Goal: Task Accomplishment & Management: Complete application form

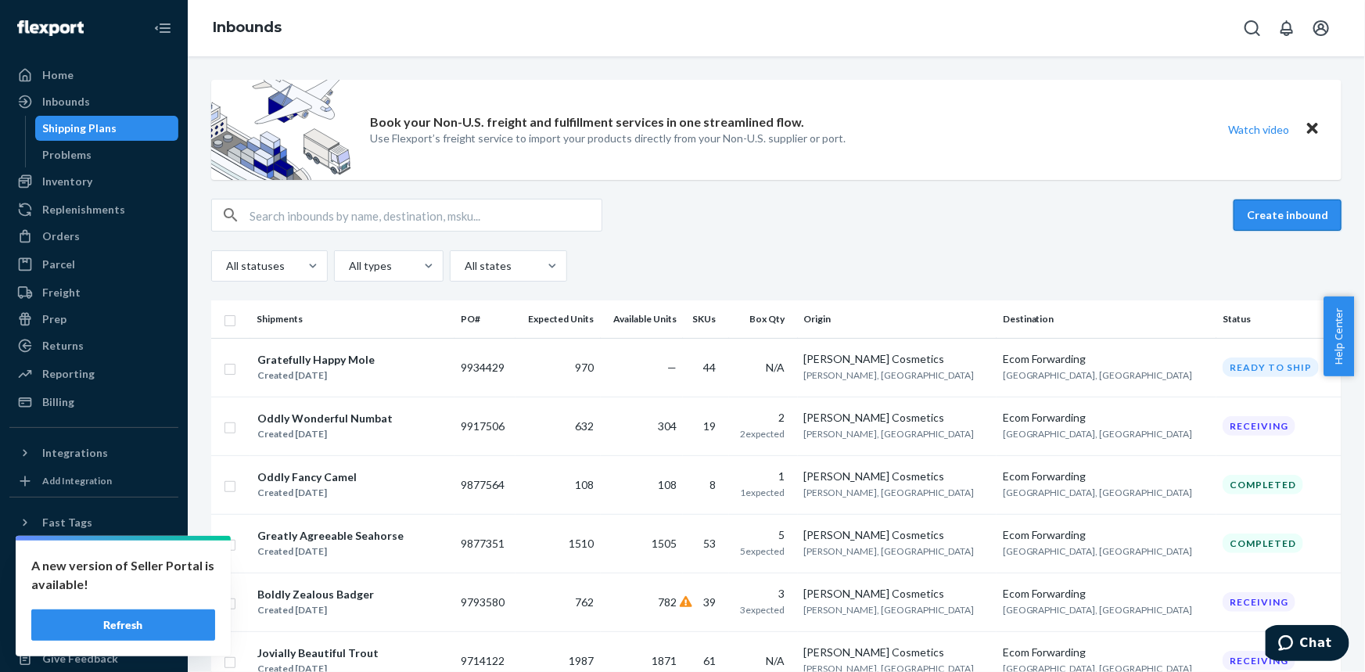
click at [1272, 212] on button "Create inbound" at bounding box center [1287, 214] width 108 height 31
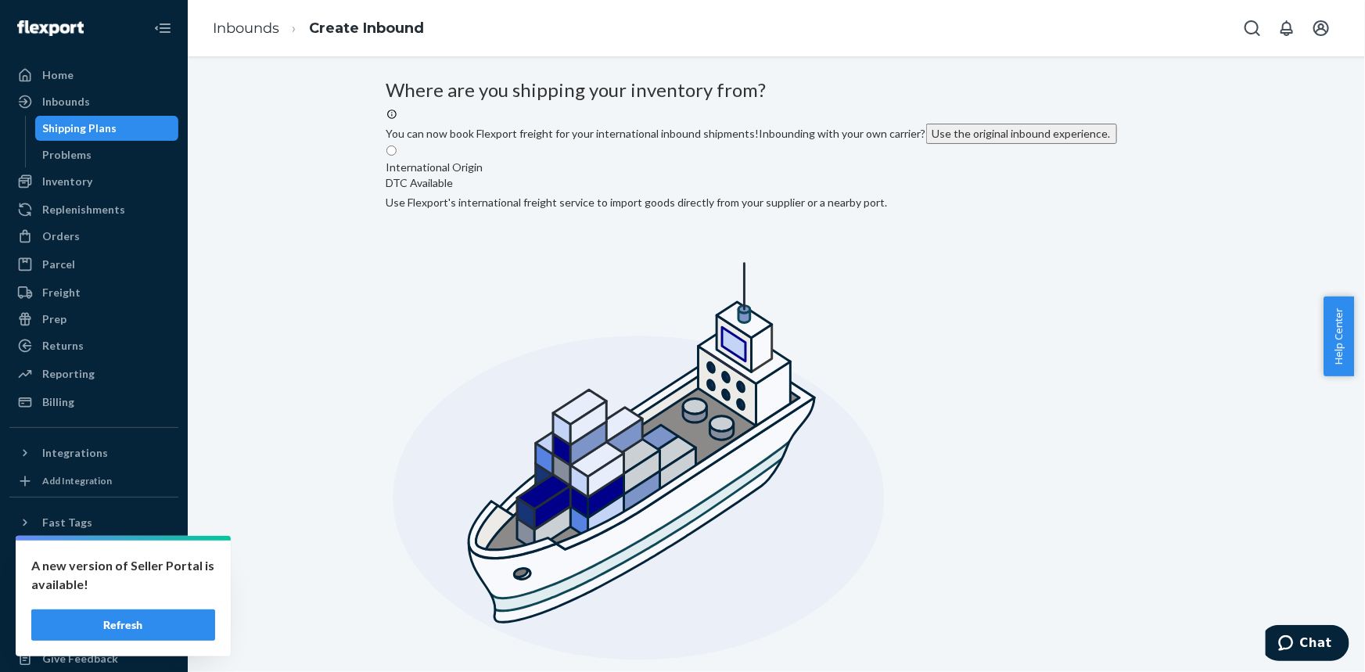
click at [926, 144] on button "Use the original inbound experience." at bounding box center [1021, 134] width 191 height 20
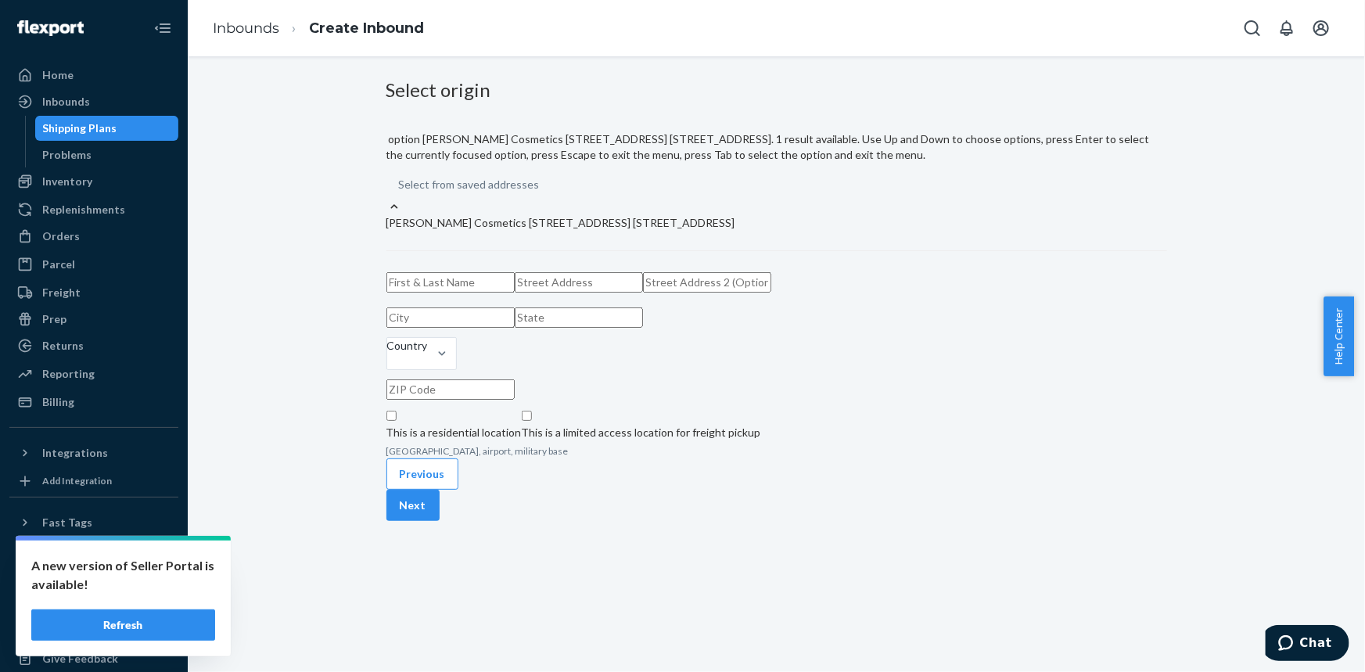
click at [479, 186] on div "Select from saved addresses" at bounding box center [776, 185] width 781 height 28
click at [540, 186] on input "option [PERSON_NAME] Cosmetics [STREET_ADDRESS] [STREET_ADDRESS]. 1 result avai…" at bounding box center [541, 185] width 2 height 16
click at [483, 215] on div "[PERSON_NAME] Cosmetics [STREET_ADDRESS] [STREET_ADDRESS]" at bounding box center [776, 223] width 781 height 16
click at [540, 192] on input "option [PERSON_NAME] Cosmetics [STREET_ADDRESS] [STREET_ADDRESS]. 1 result avai…" at bounding box center [541, 185] width 2 height 16
type input "[PERSON_NAME] Cosmetics"
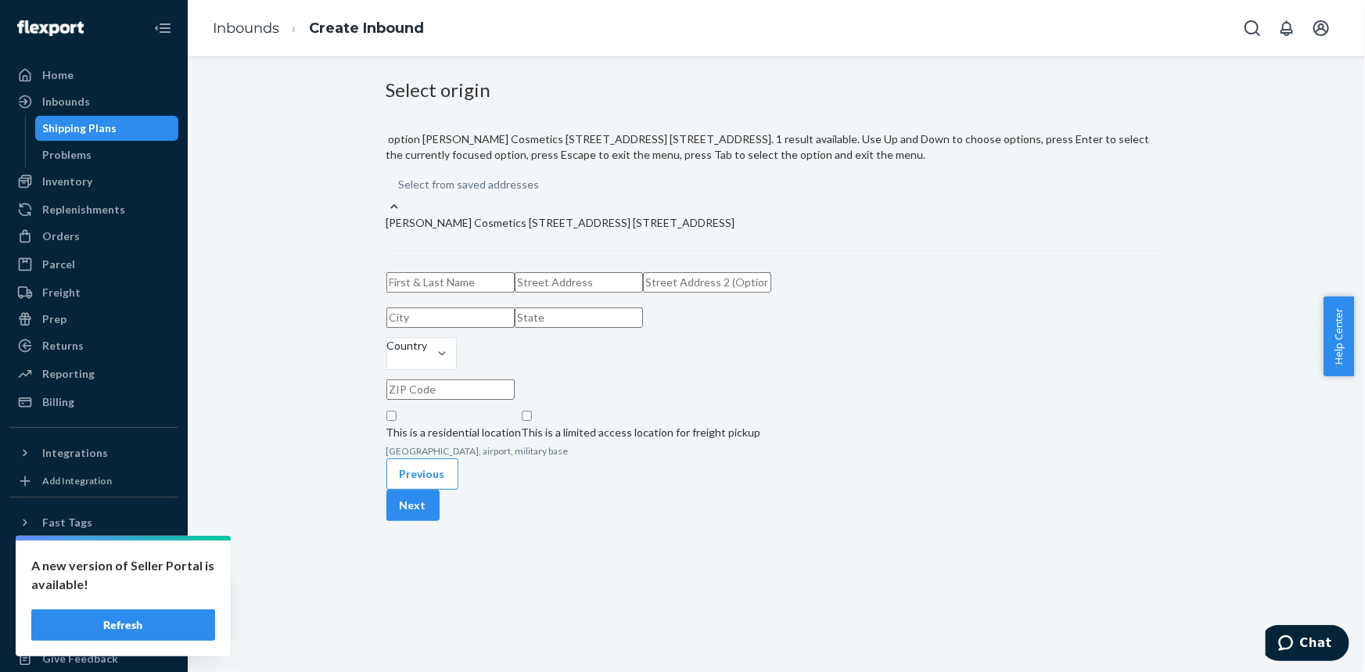
type input "Unit 8"
type input "Markham"
type input "ON"
type input "L3R 8B5"
type input "[STREET_ADDRESS]"
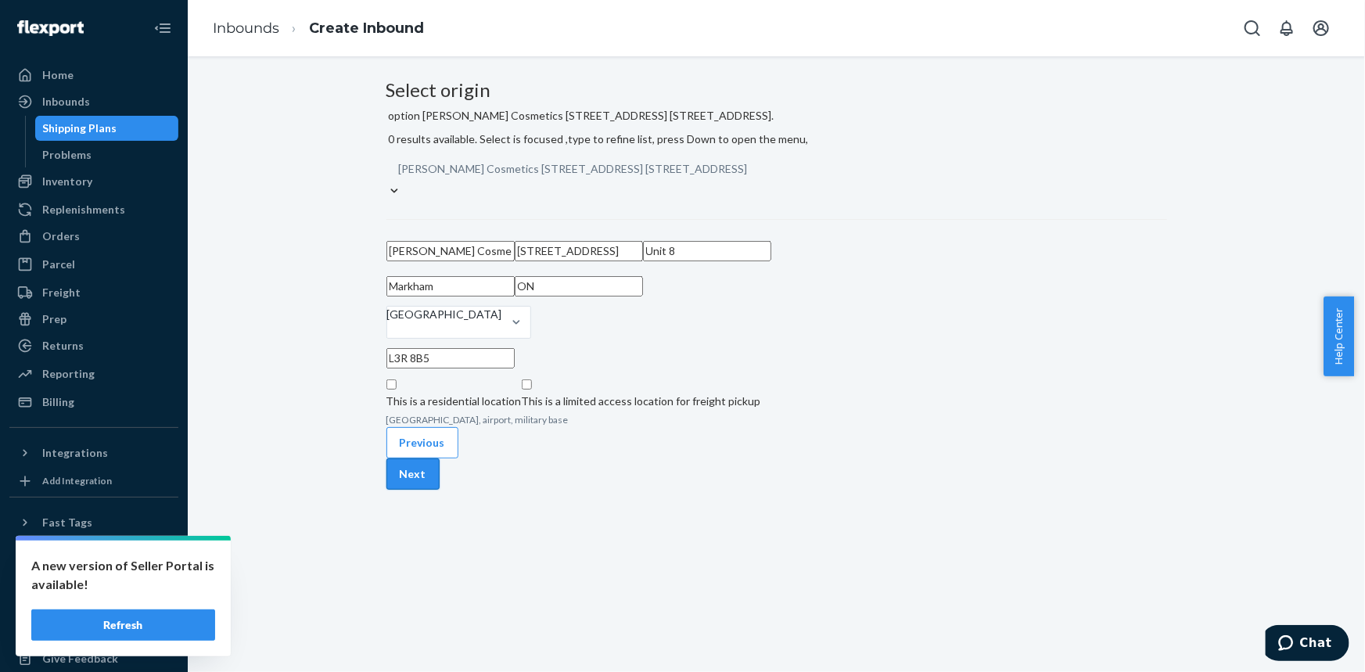
click at [440, 490] on button "Next" at bounding box center [412, 473] width 53 height 31
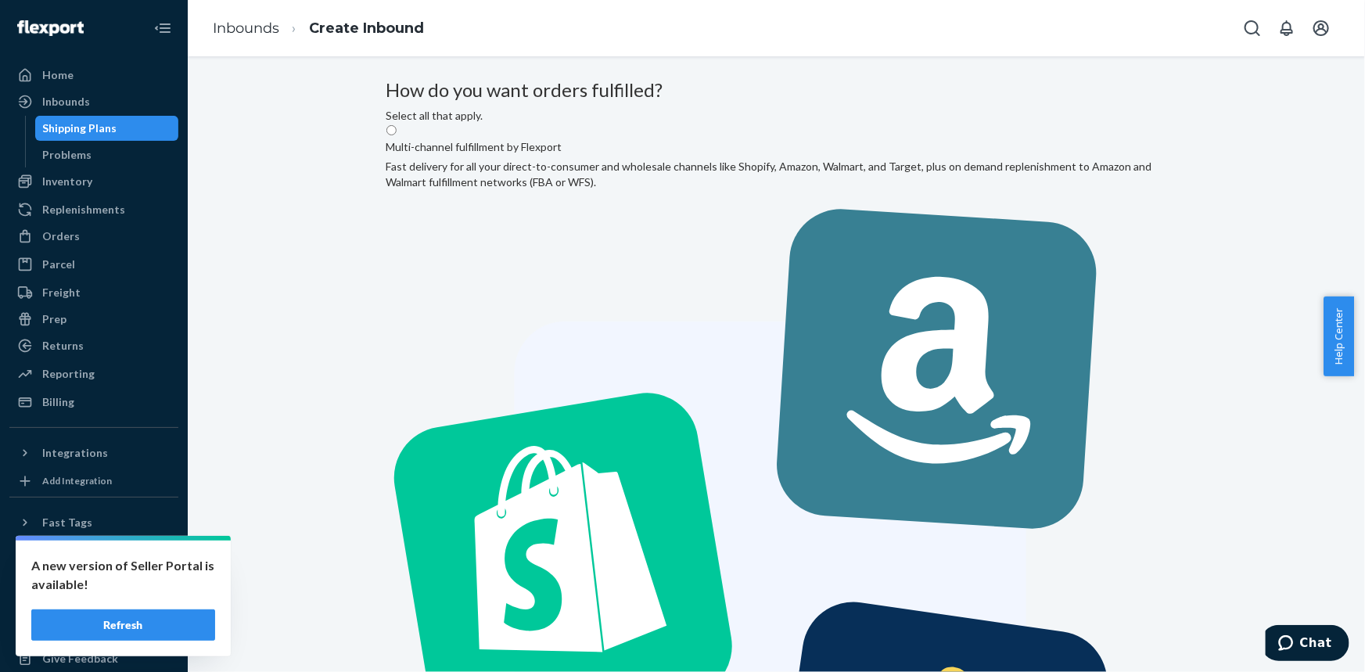
click at [639, 243] on label "Multi-channel fulfillment by Flexport Fast delivery for all your direct-to-cons…" at bounding box center [776, 549] width 781 height 851
click at [397, 135] on input "Multi-channel fulfillment by Flexport Fast delivery for all your direct-to-cons…" at bounding box center [391, 130] width 10 height 10
radio input "true"
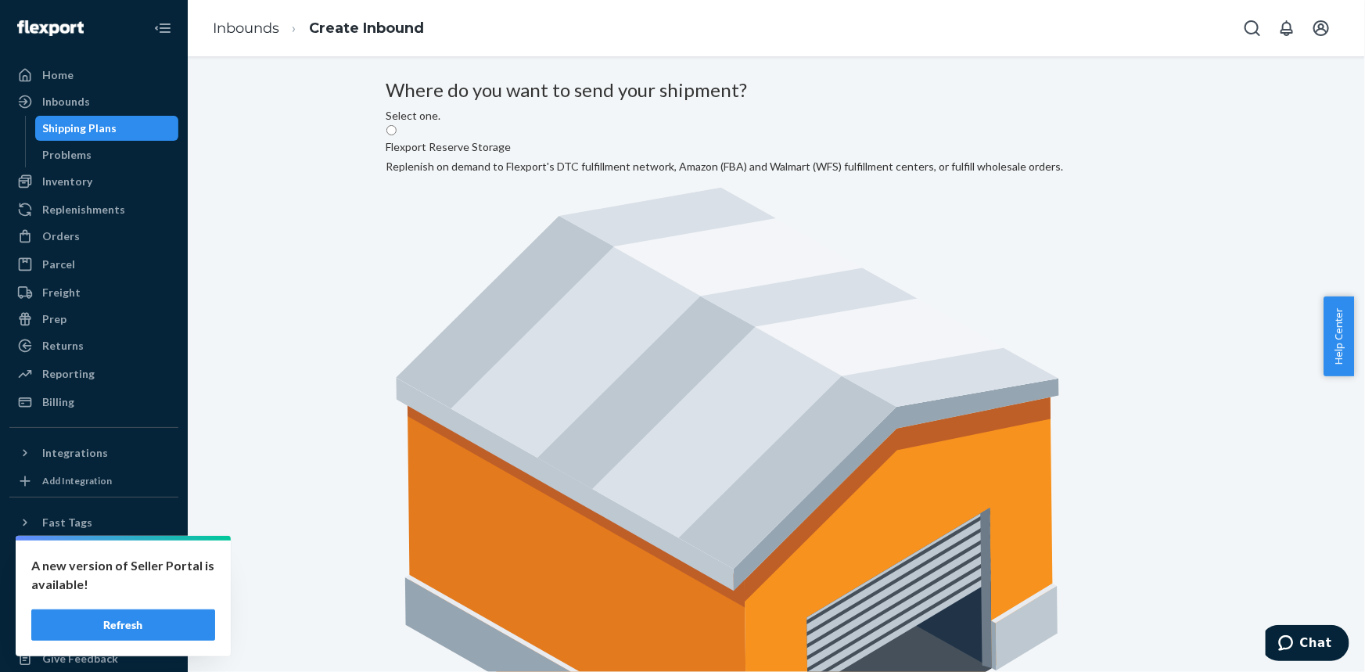
radio input "true"
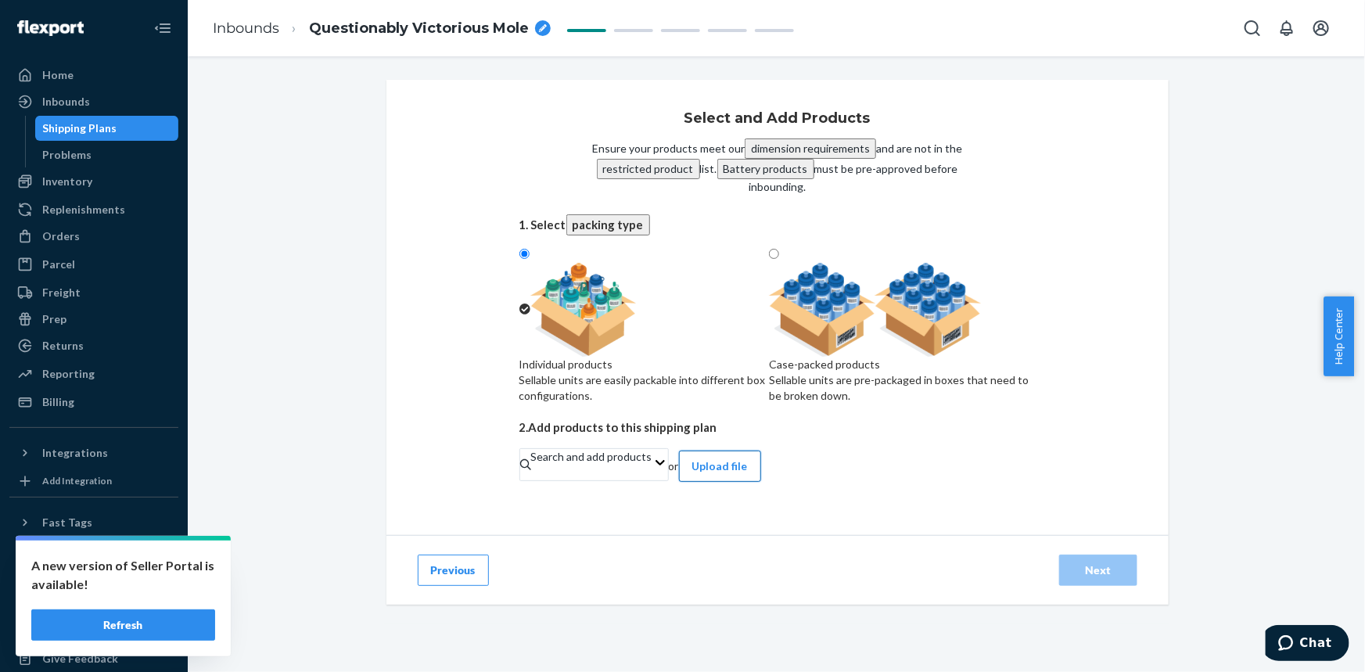
click at [761, 482] on button "Upload file" at bounding box center [720, 466] width 82 height 31
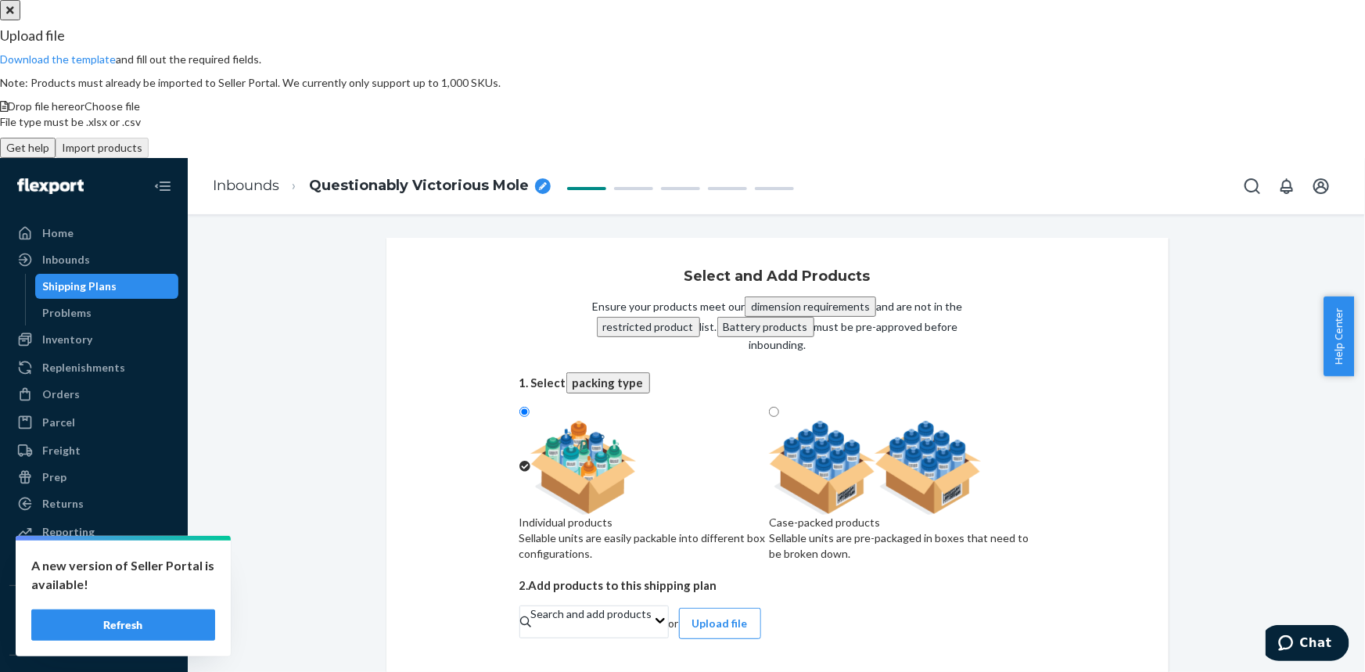
click at [589, 114] on div "Drop file here or Choose file" at bounding box center [682, 107] width 1365 height 16
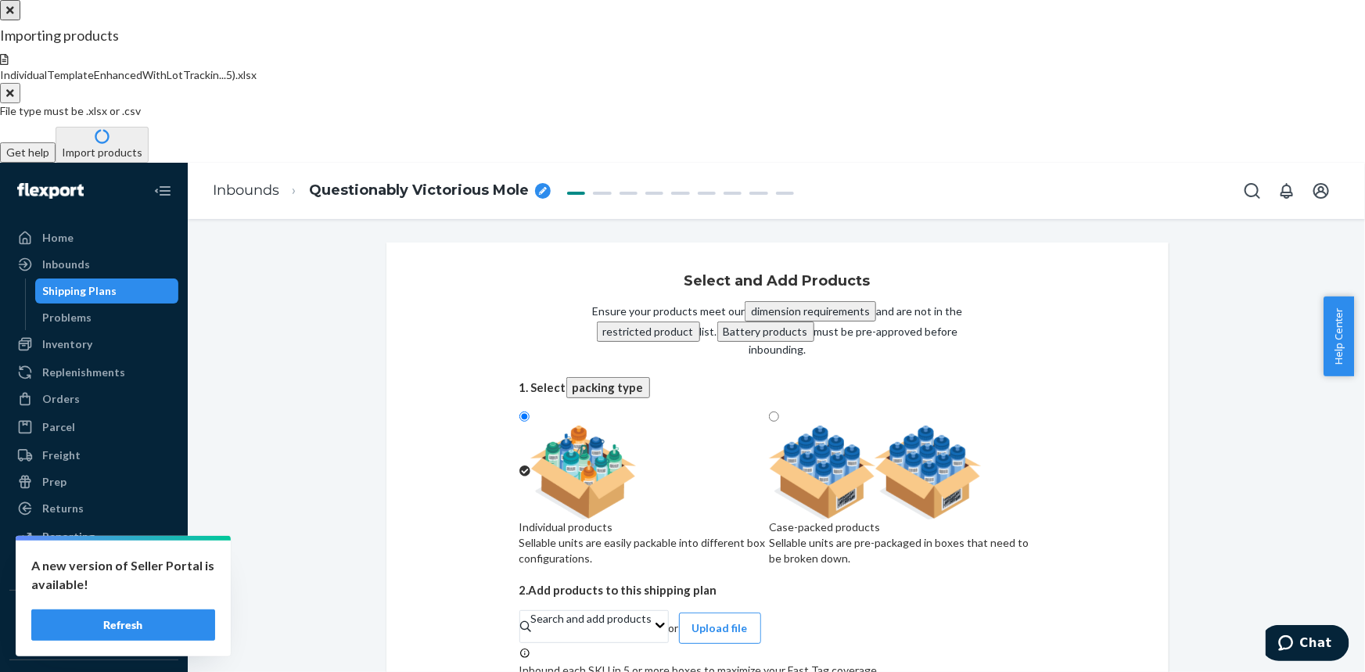
type input "24"
type input "54"
type input "9"
type input "45"
type input "27"
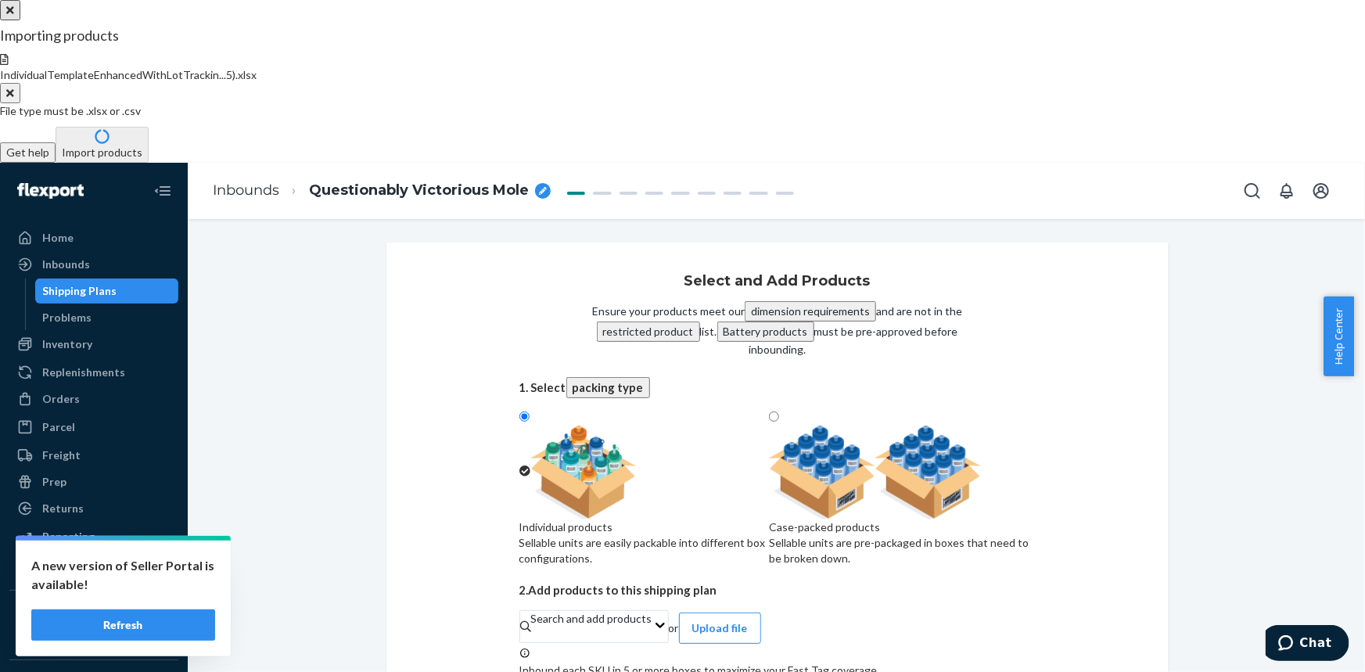
type input "36"
type input "9"
type input "80"
type input "24"
type input "20"
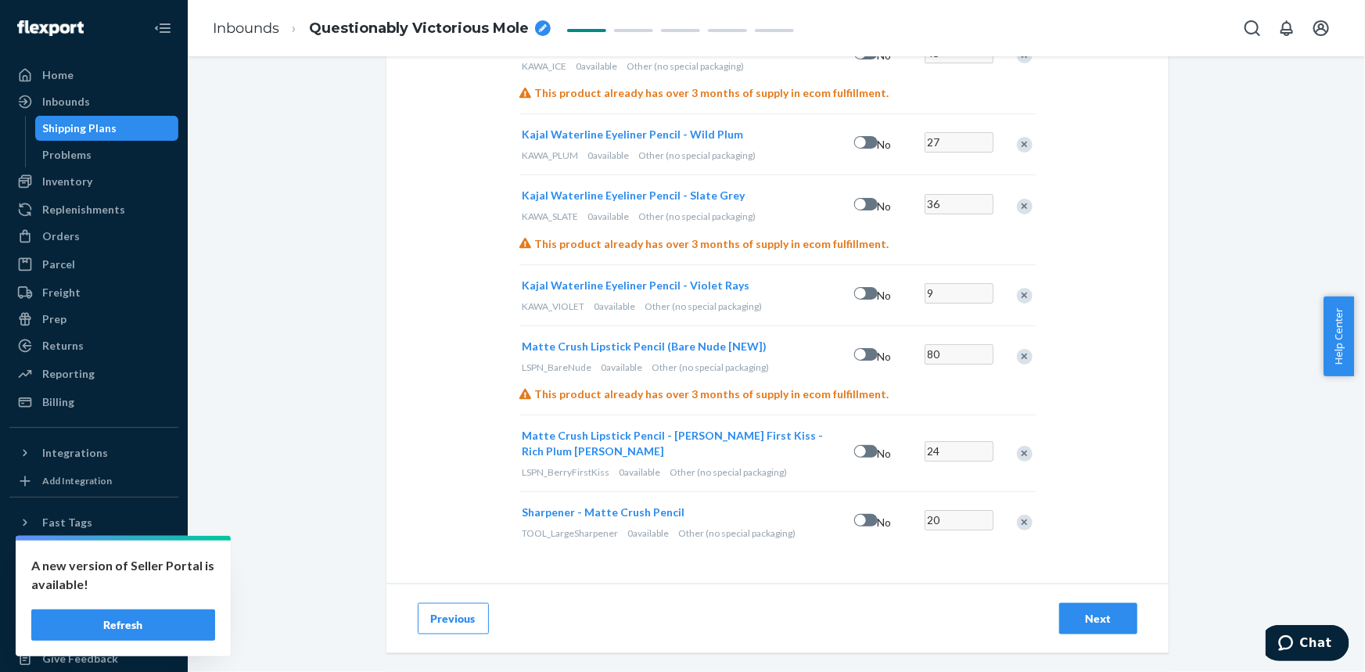
scroll to position [900, 0]
click at [1093, 625] on div "Next" at bounding box center [1098, 619] width 52 height 16
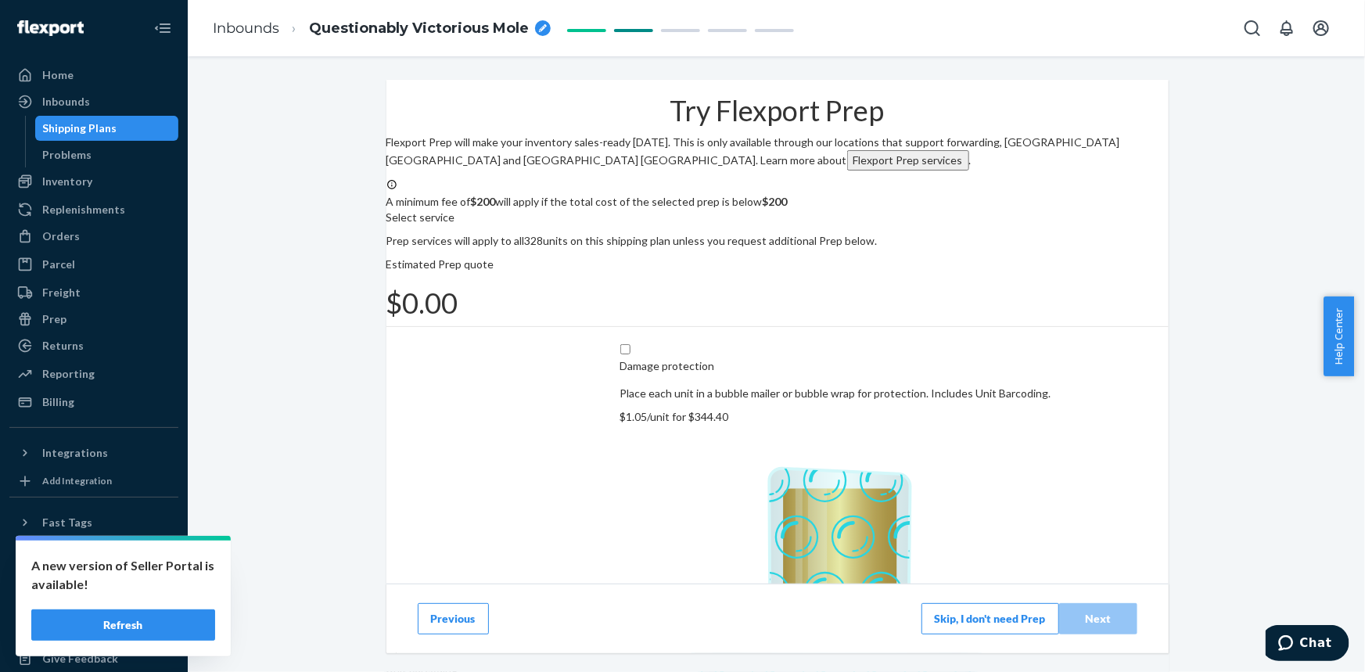
click at [971, 619] on button "Skip, I don't need Prep" at bounding box center [990, 618] width 138 height 31
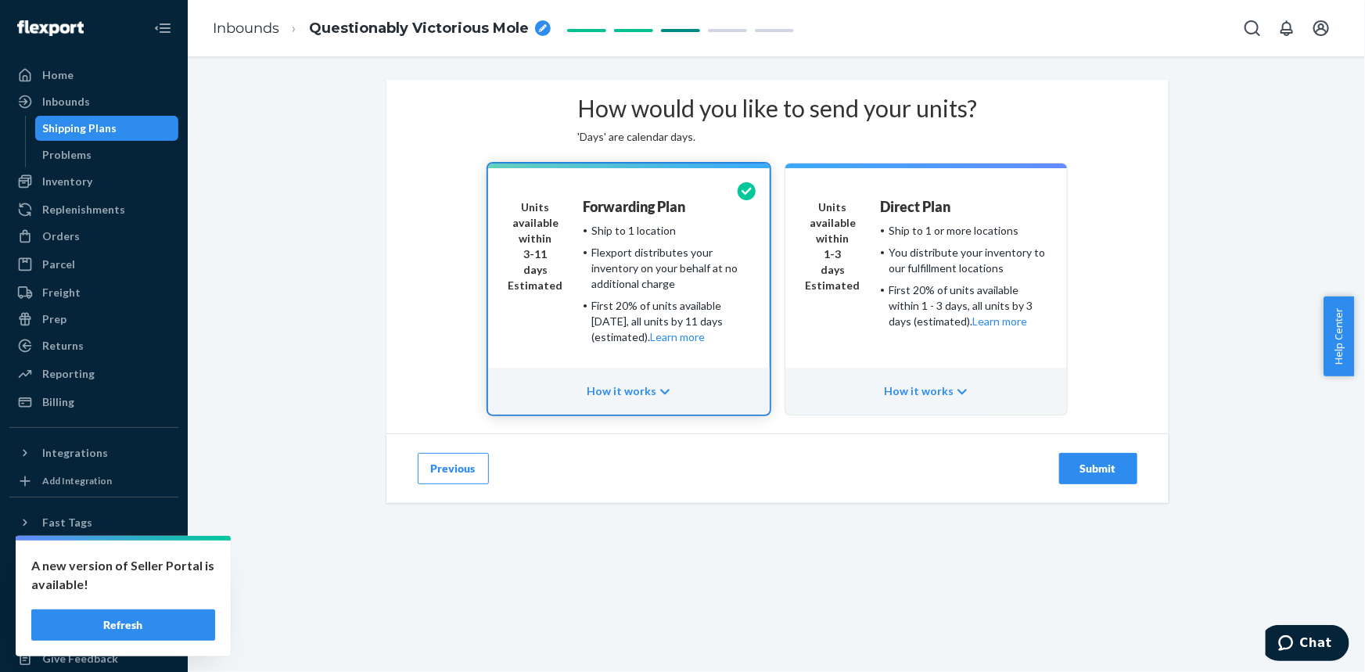
click at [956, 415] on div "How it works" at bounding box center [926, 391] width 282 height 47
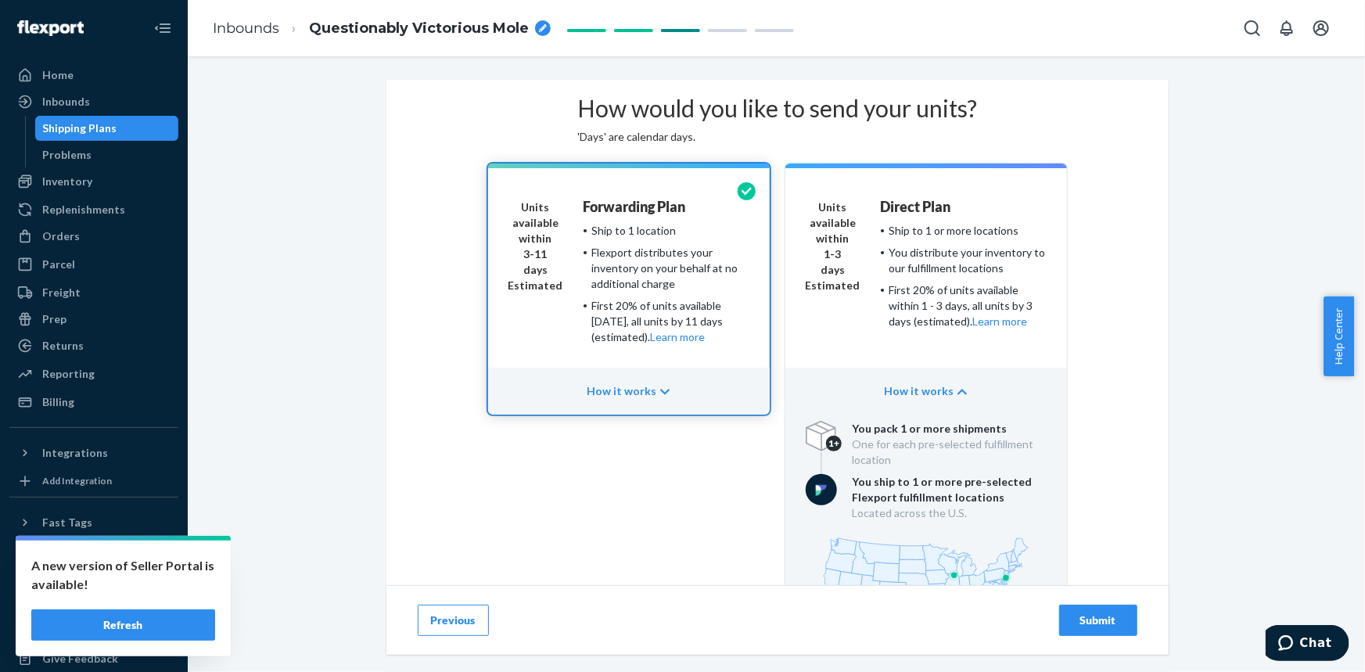
click at [563, 278] on div "Units available within 3-11 days" at bounding box center [535, 238] width 55 height 78
click at [1092, 632] on button "Submit" at bounding box center [1098, 620] width 78 height 31
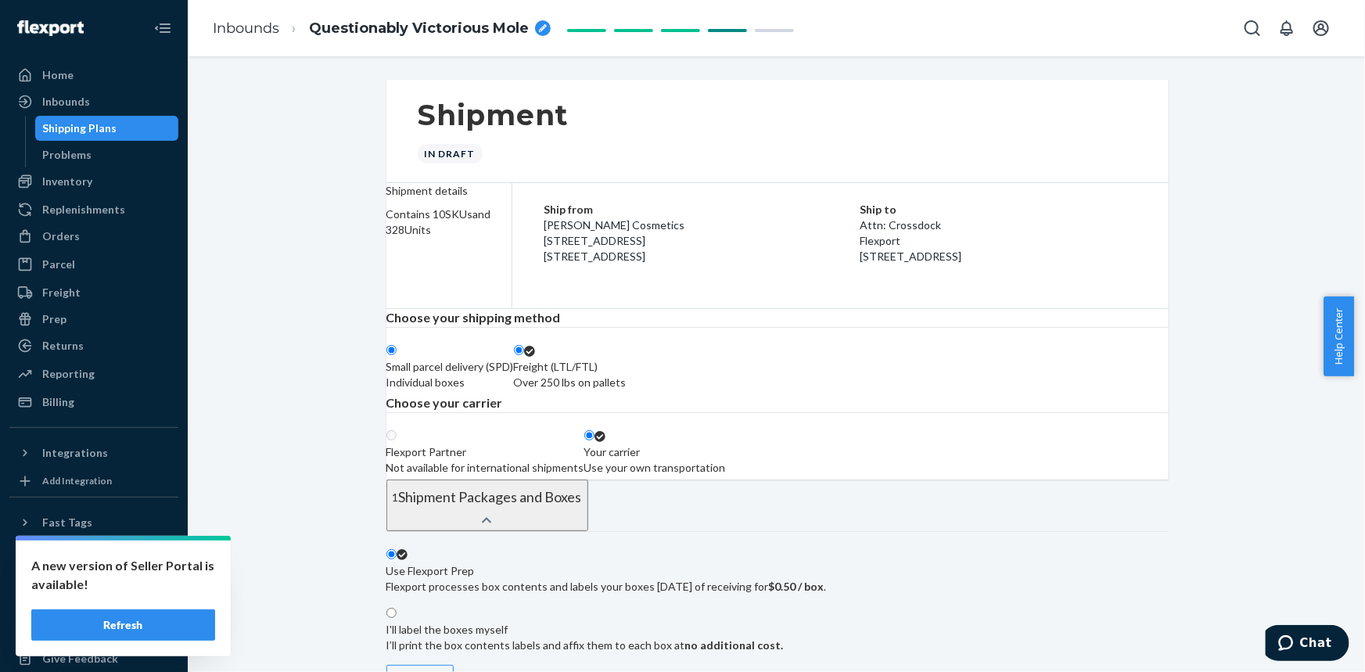
radio input "true"
radio input "false"
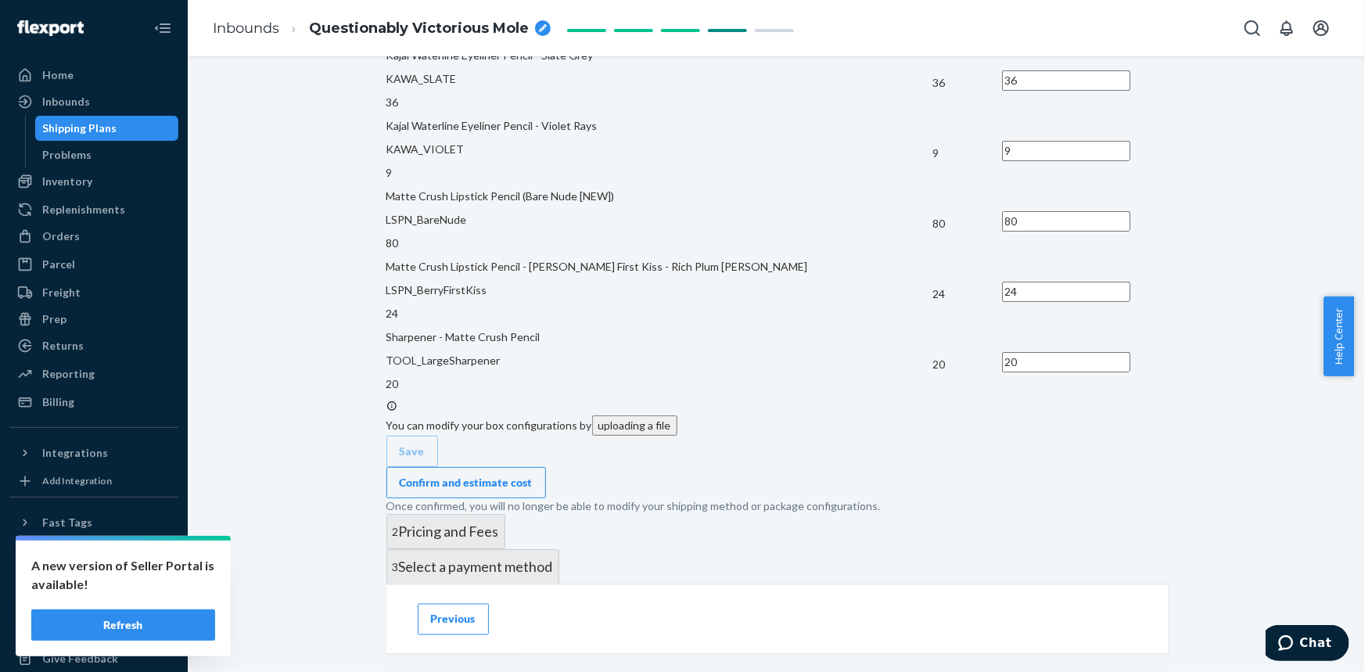
scroll to position [1280, 0]
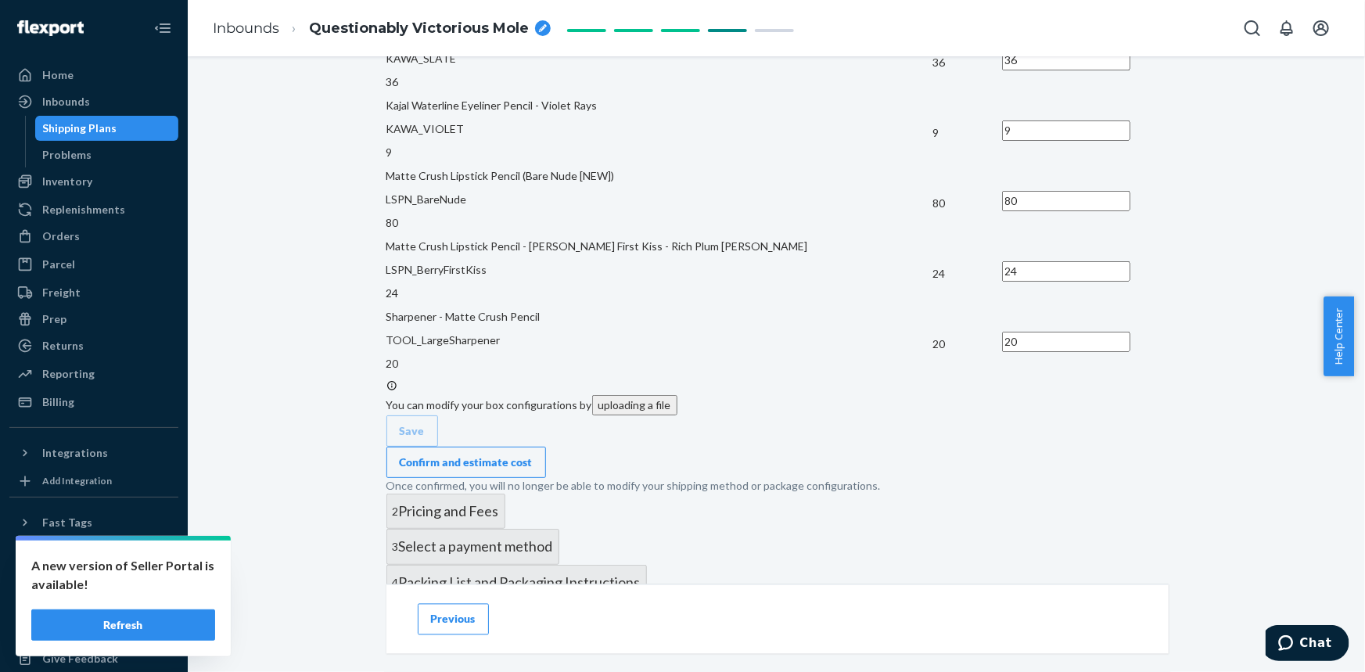
click at [533, 470] on div "Confirm and estimate cost" at bounding box center [466, 462] width 133 height 16
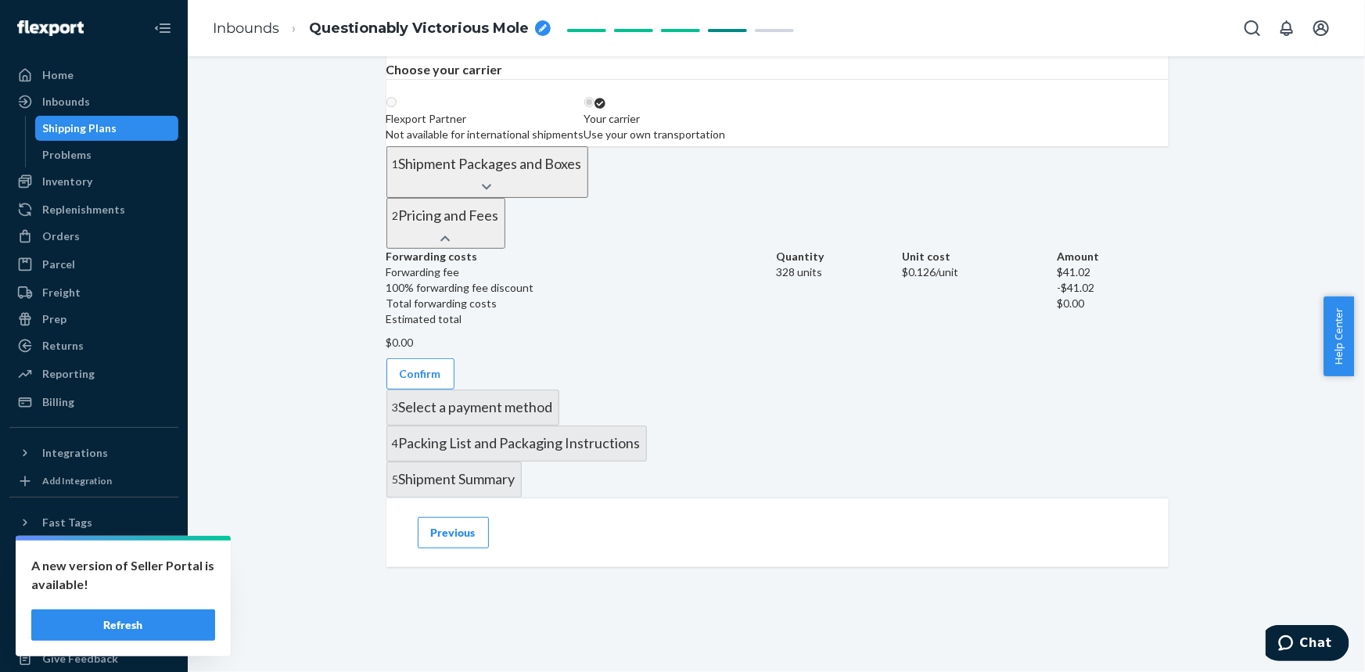
scroll to position [738, 0]
click at [454, 358] on button "Confirm" at bounding box center [420, 373] width 68 height 31
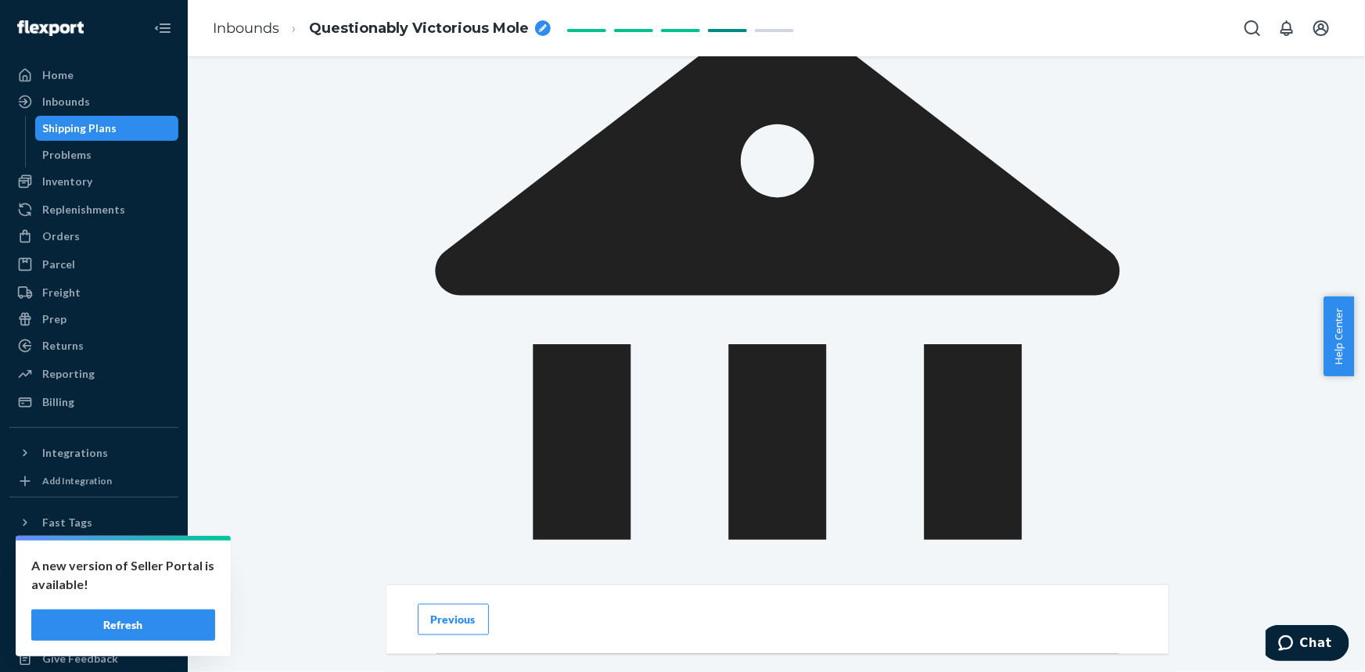
scroll to position [653, 0]
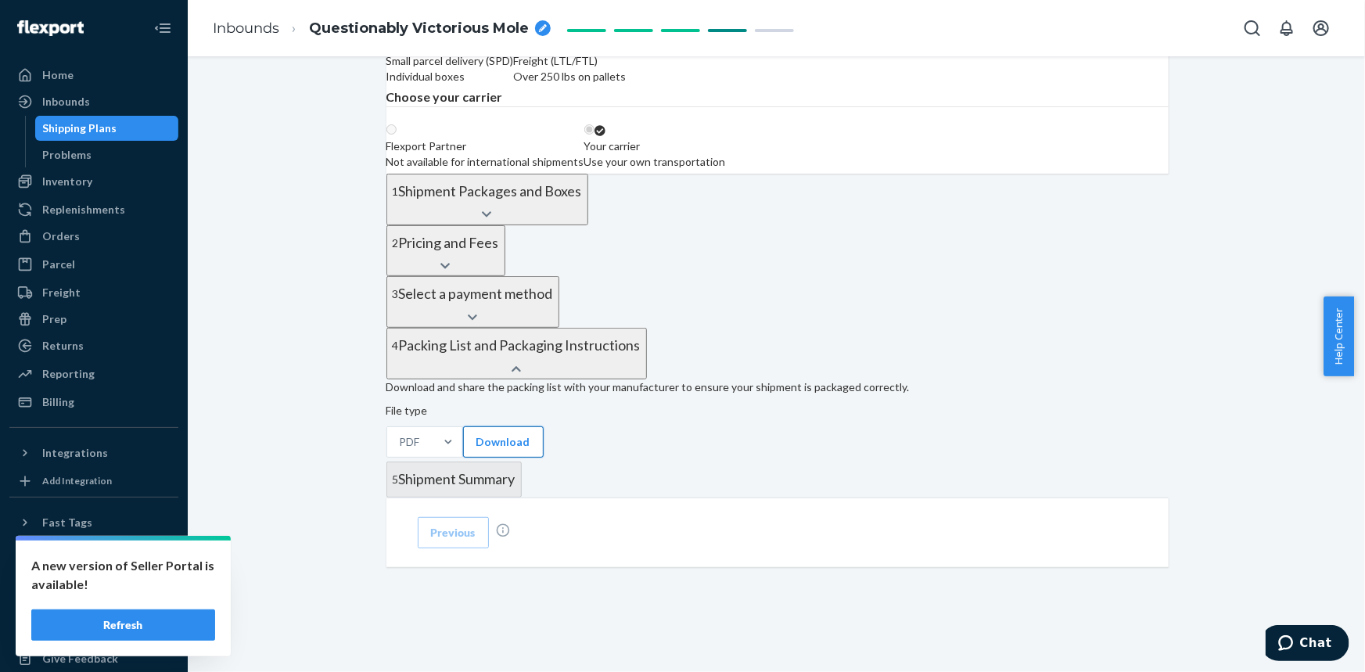
click at [501, 426] on button "Download" at bounding box center [503, 441] width 81 height 31
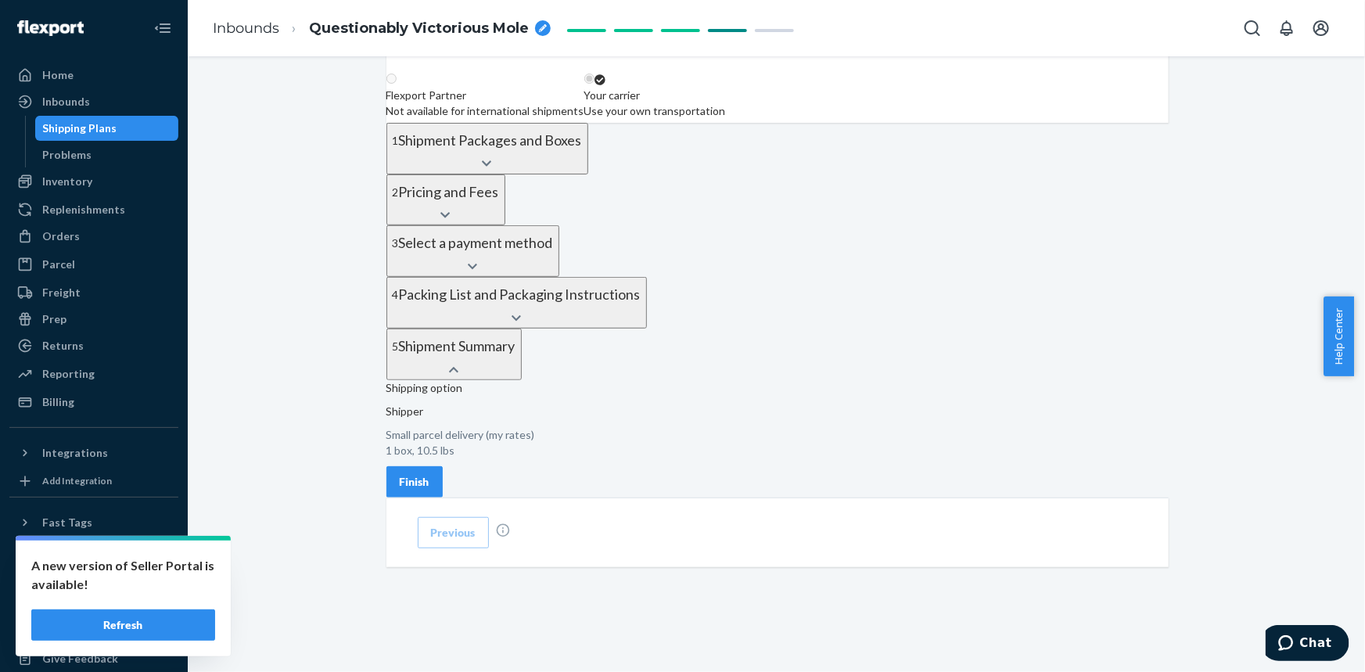
scroll to position [562, 0]
click at [443, 466] on button "Finish" at bounding box center [414, 481] width 56 height 31
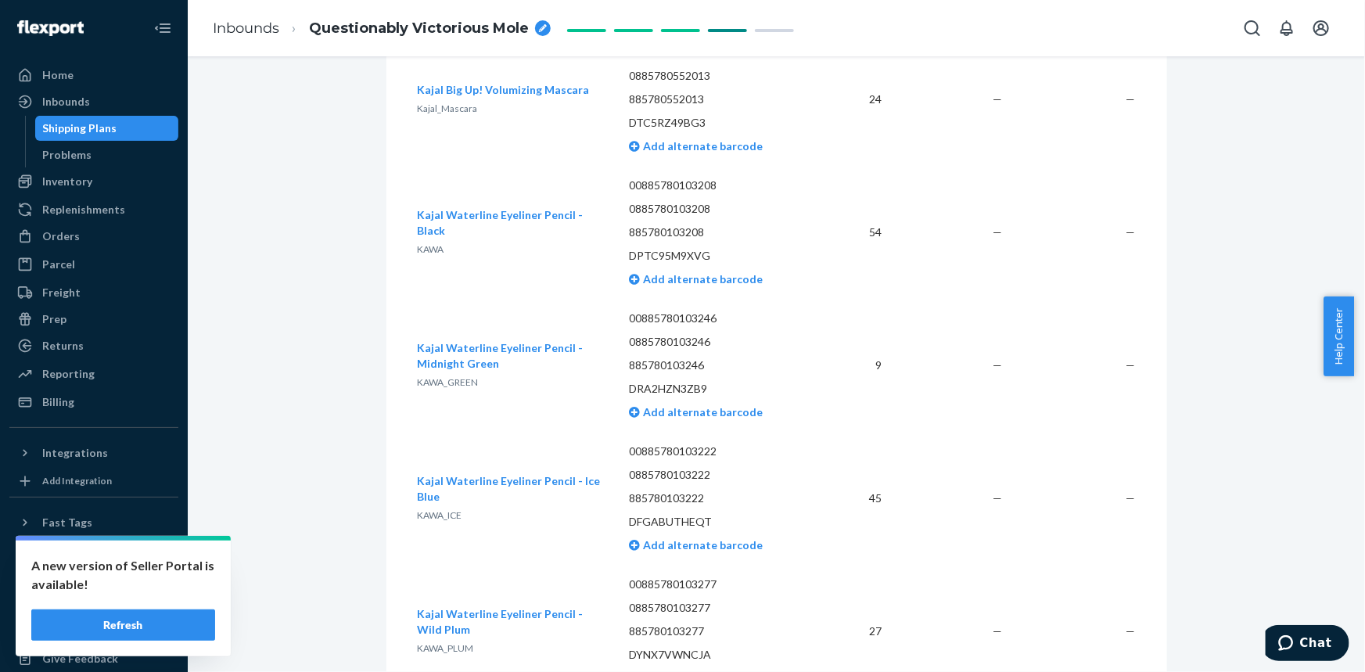
scroll to position [0, 0]
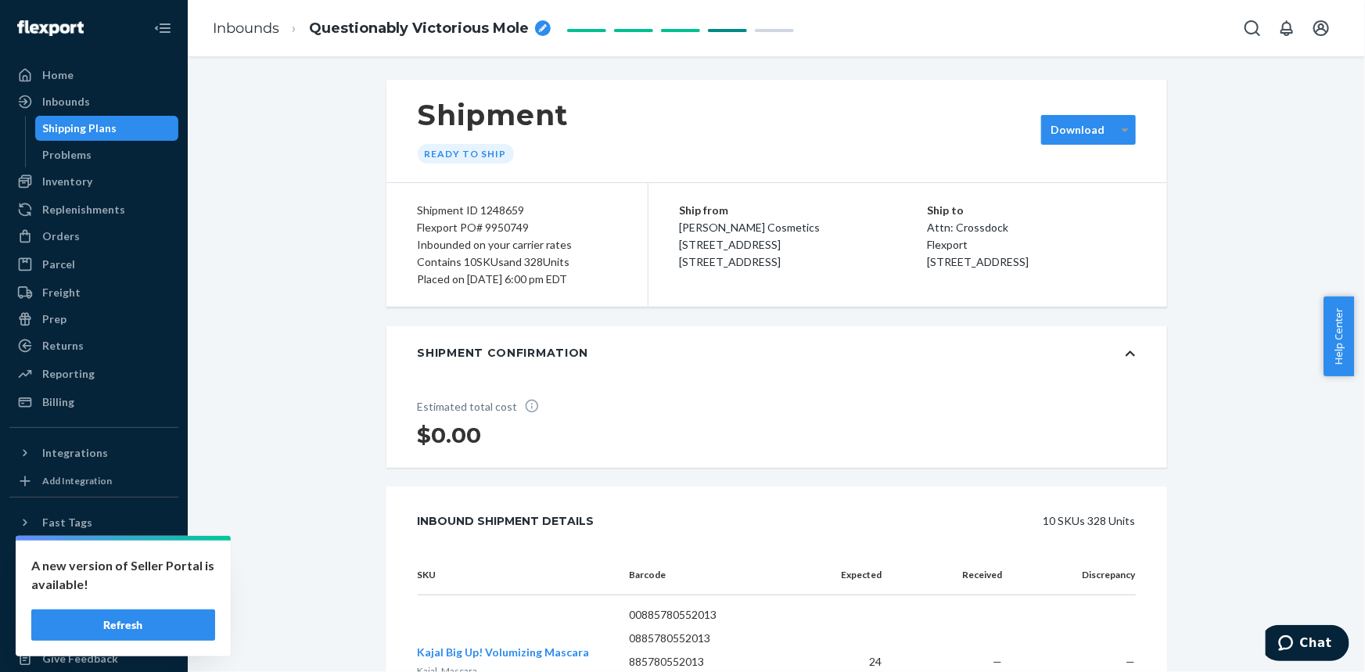
click at [1123, 120] on div at bounding box center [1125, 129] width 20 height 23
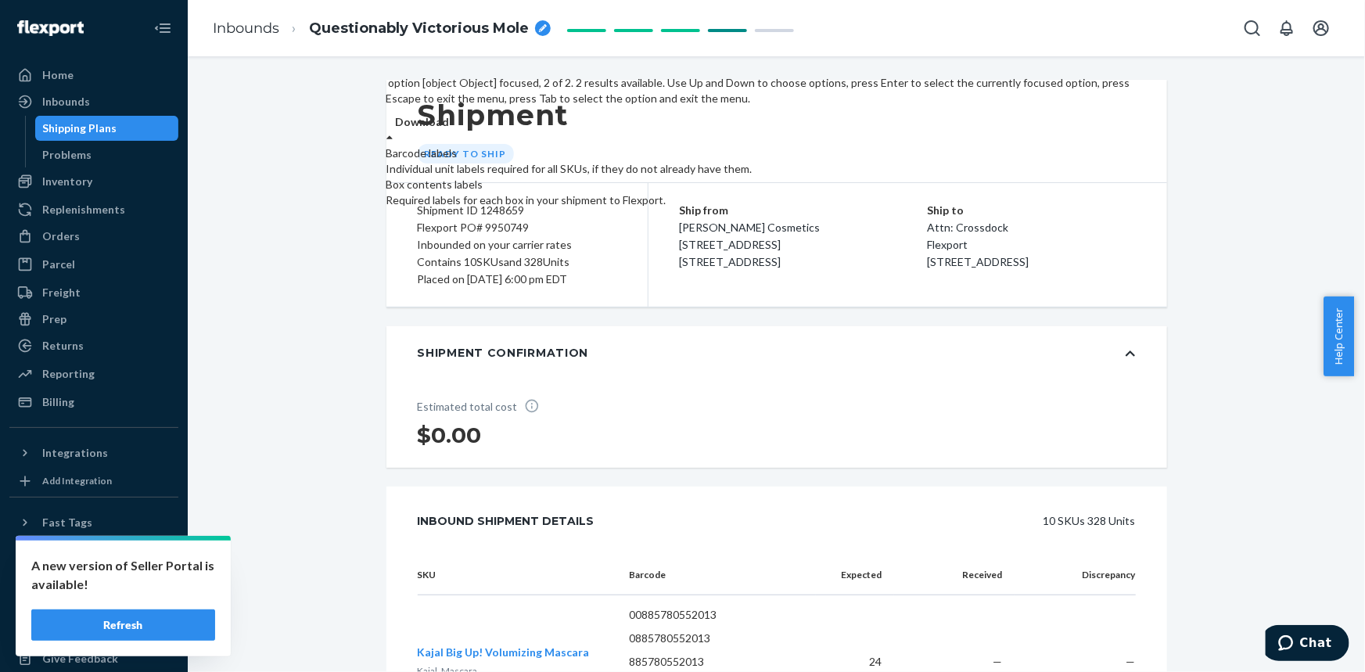
click at [1094, 192] on div "Box contents labels" at bounding box center [760, 185] width 749 height 16
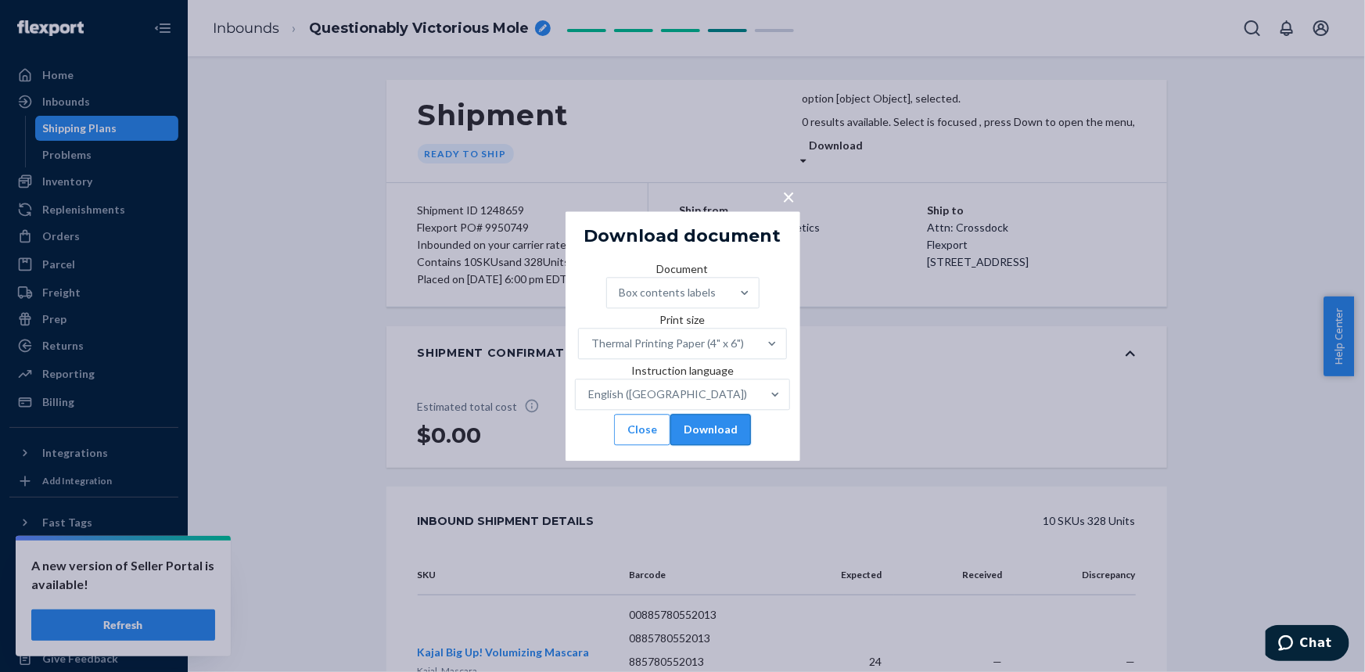
click at [739, 445] on button "Download" at bounding box center [710, 429] width 81 height 31
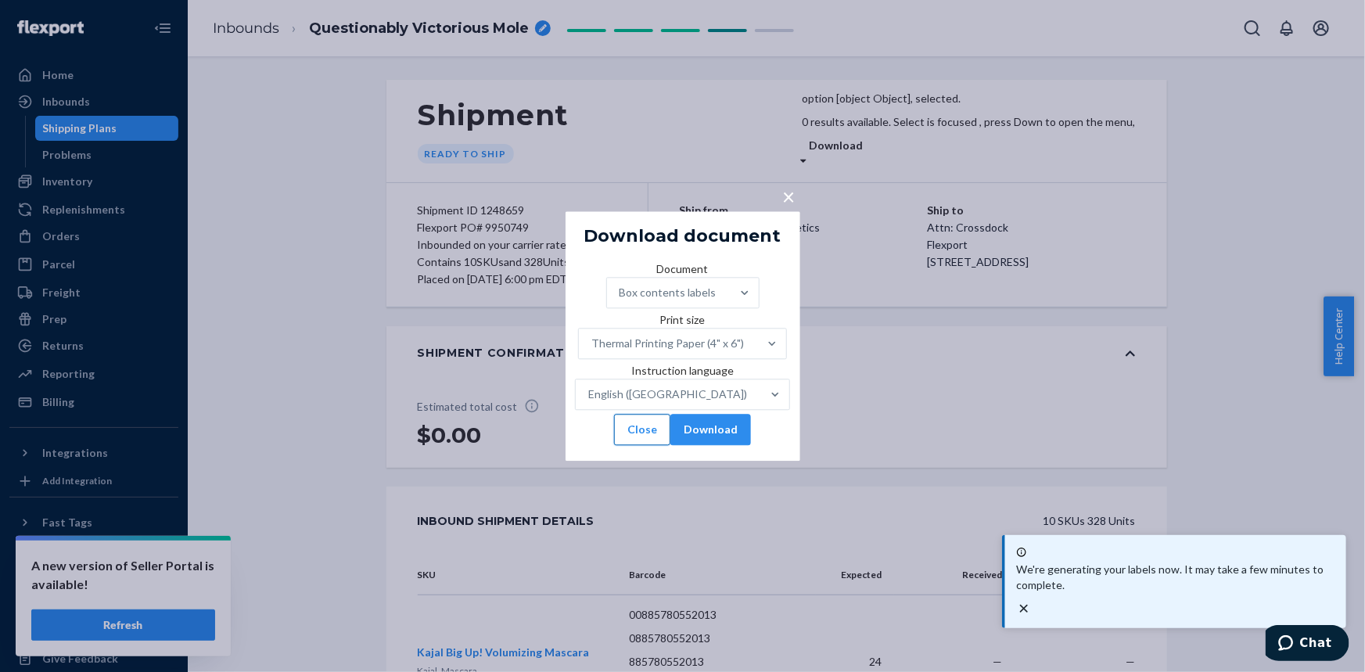
click at [655, 445] on button "Close" at bounding box center [642, 429] width 56 height 31
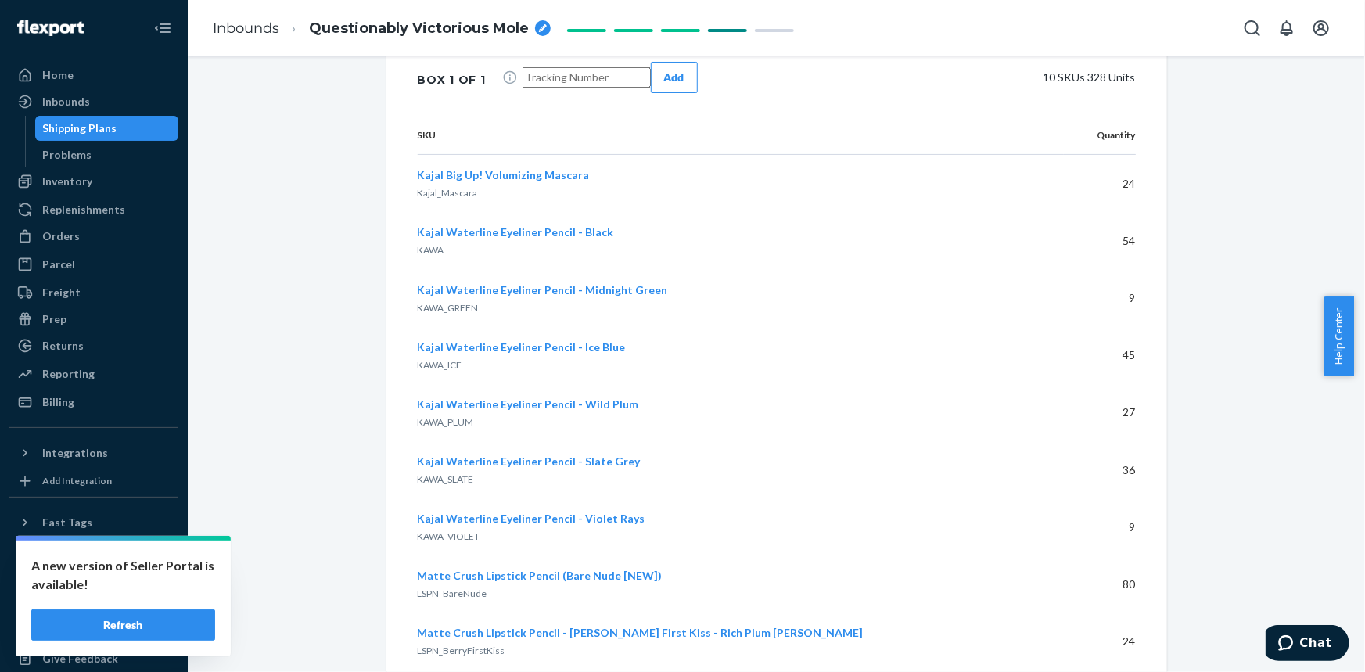
scroll to position [1635, 0]
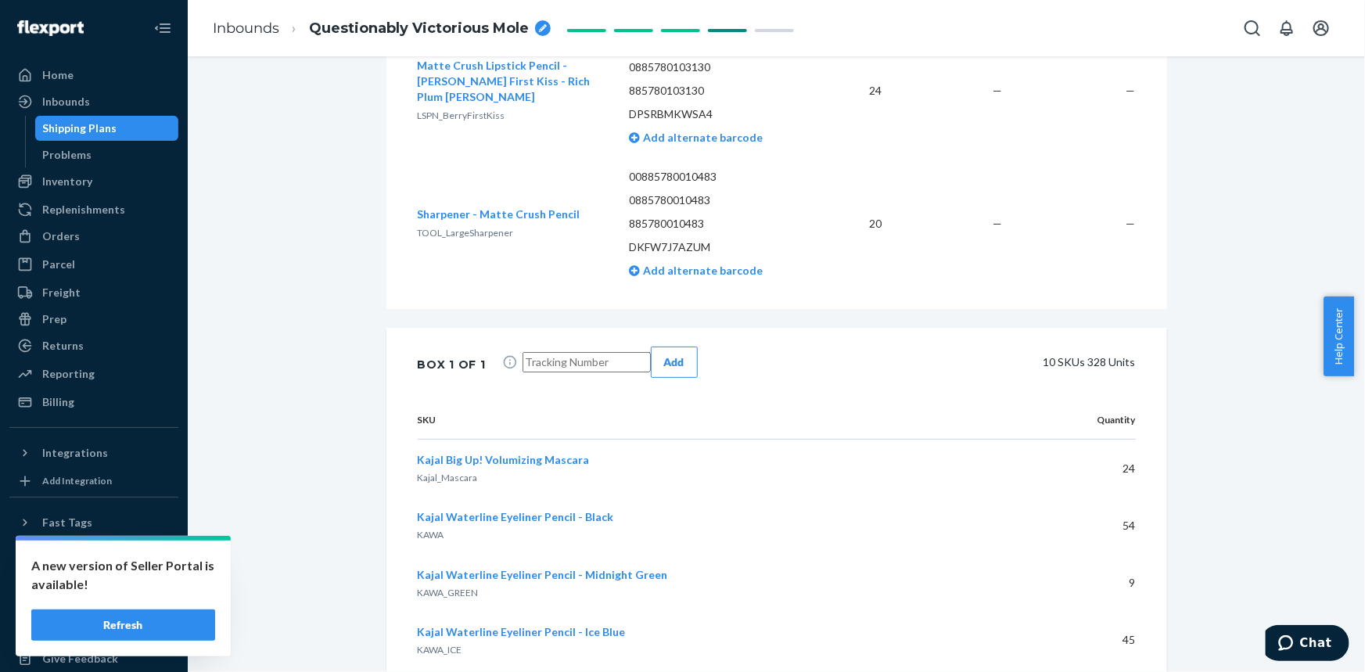
click at [600, 357] on input "text" at bounding box center [586, 362] width 128 height 20
drag, startPoint x: 544, startPoint y: 368, endPoint x: 448, endPoint y: 364, distance: 95.5
click at [448, 364] on div "Box 1 of 1 1221589683610000886500884647524000 Add 10 SKUs 328 Units" at bounding box center [776, 364] width 781 height 73
click at [522, 356] on input "1221589683610000886500884647524000" at bounding box center [586, 362] width 128 height 20
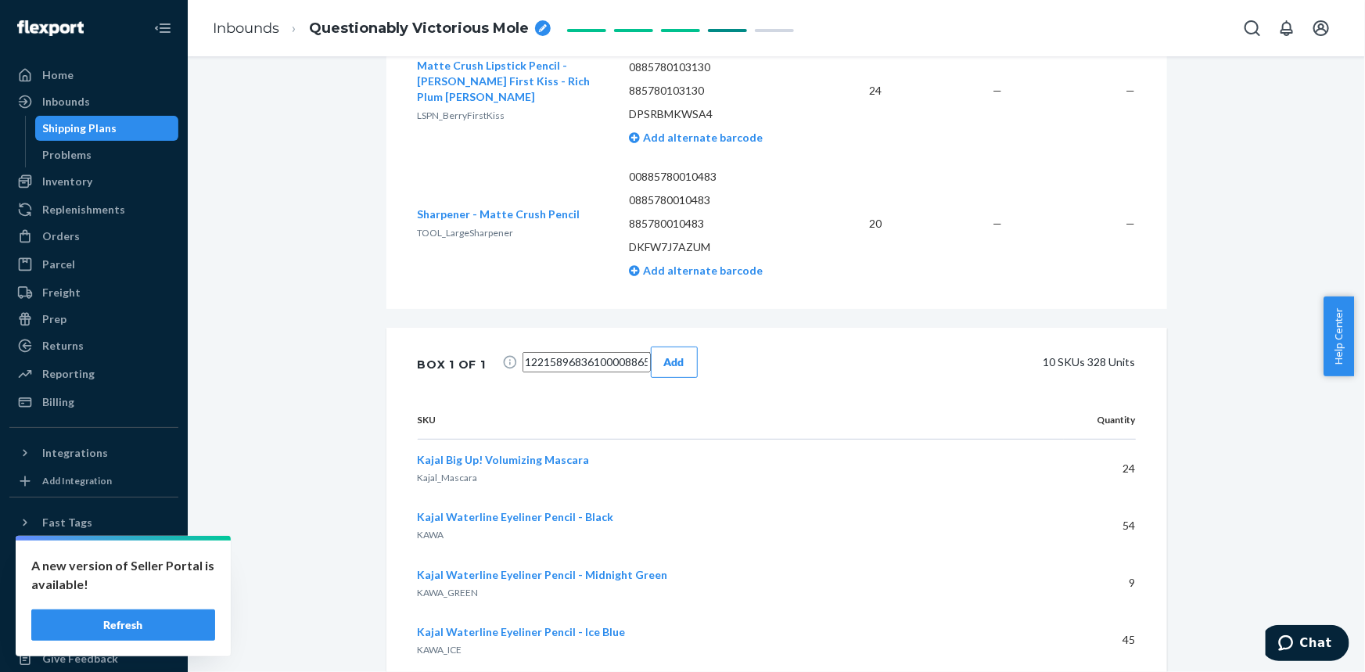
drag, startPoint x: 521, startPoint y: 356, endPoint x: 565, endPoint y: 356, distance: 44.6
click at [565, 356] on input "1221589683610000886500884647524000" at bounding box center [586, 362] width 128 height 20
drag, startPoint x: 518, startPoint y: 362, endPoint x: 622, endPoint y: 359, distance: 104.1
click at [622, 359] on input "1221589683610000886500884647524000" at bounding box center [586, 362] width 128 height 20
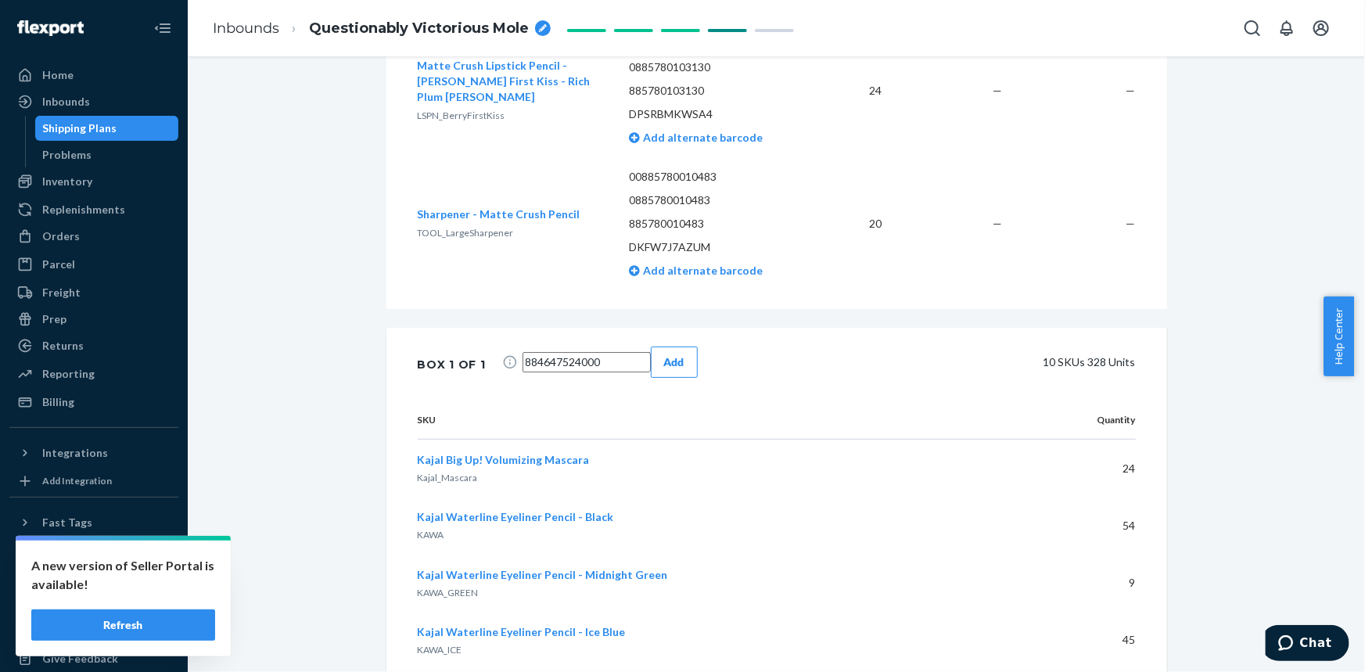
type input "884647524000"
click at [684, 364] on div "Add" at bounding box center [674, 362] width 20 height 16
